Goal: Find specific page/section

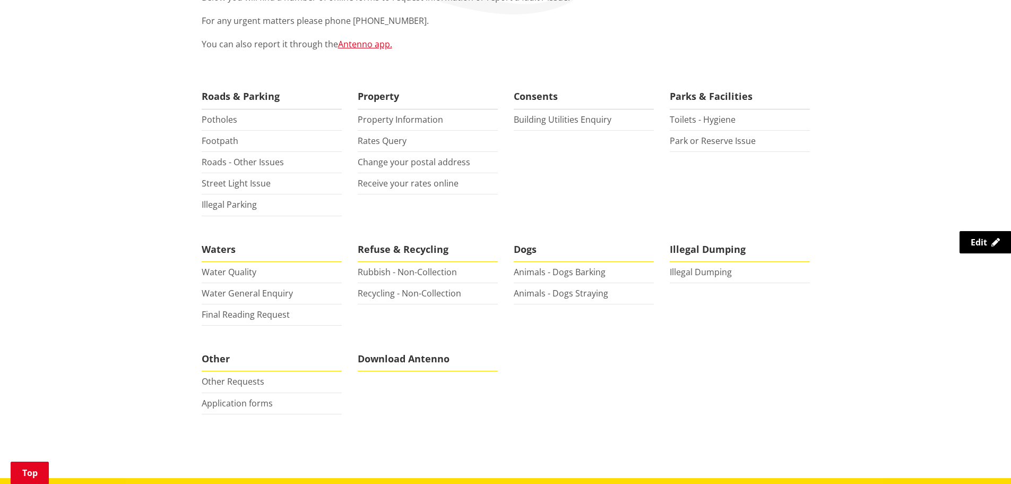
scroll to position [106, 0]
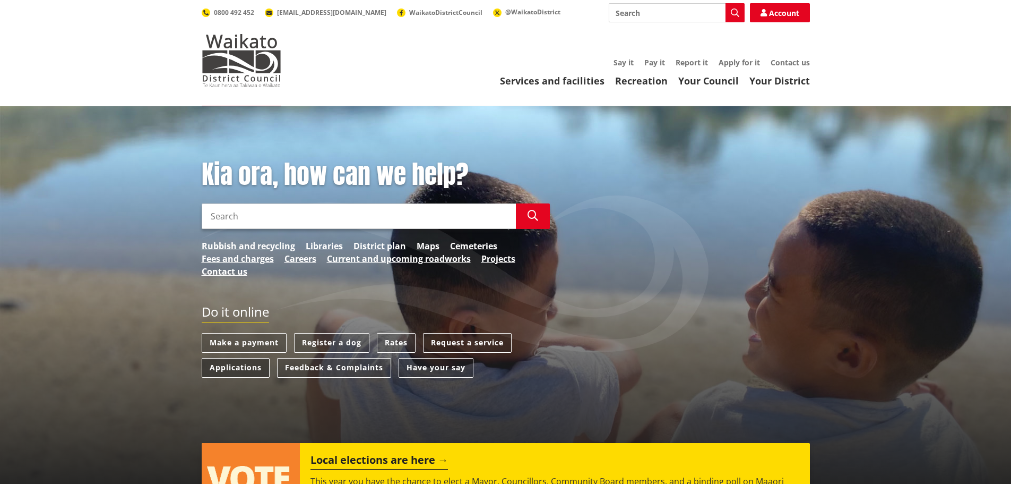
click at [253, 365] on link "Applications" at bounding box center [236, 368] width 68 height 20
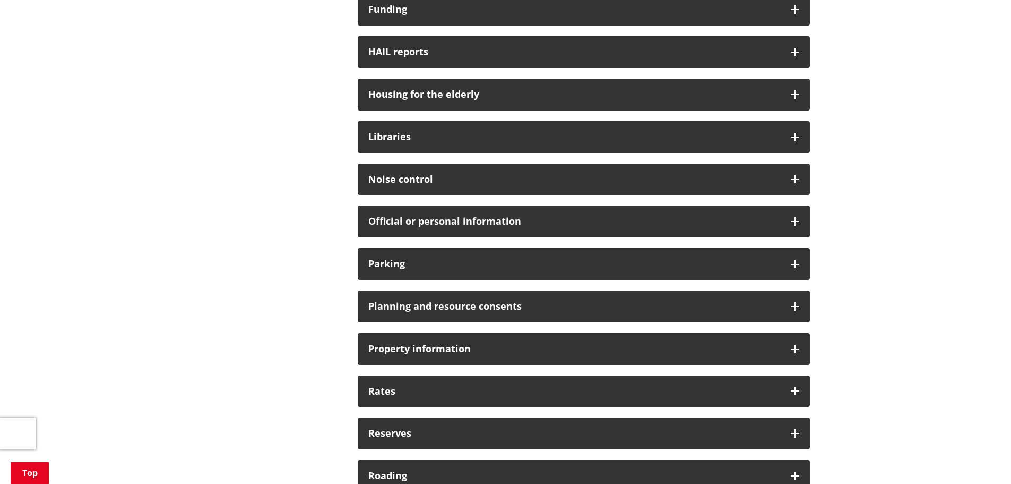
scroll to position [902, 0]
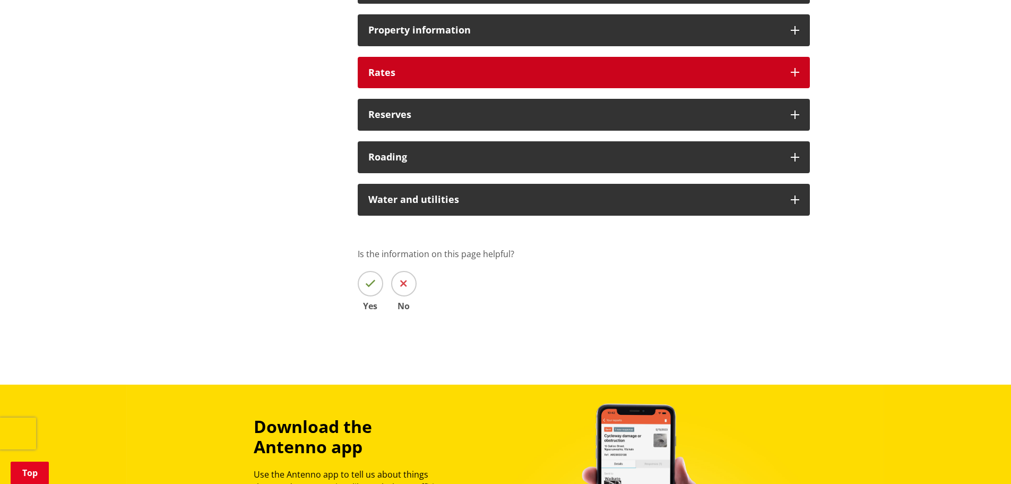
click at [409, 70] on h3 "Rates" at bounding box center [574, 72] width 412 height 11
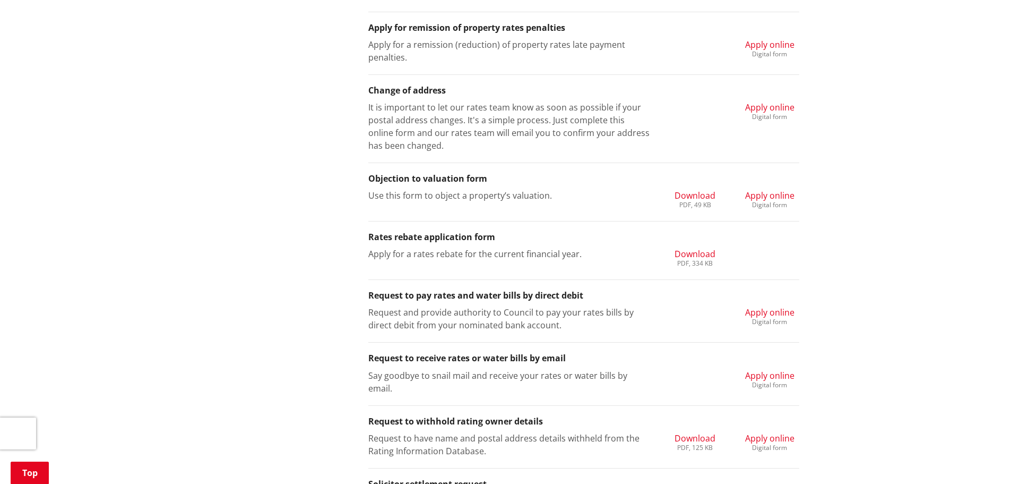
scroll to position [1115, 0]
